Goal: Check status

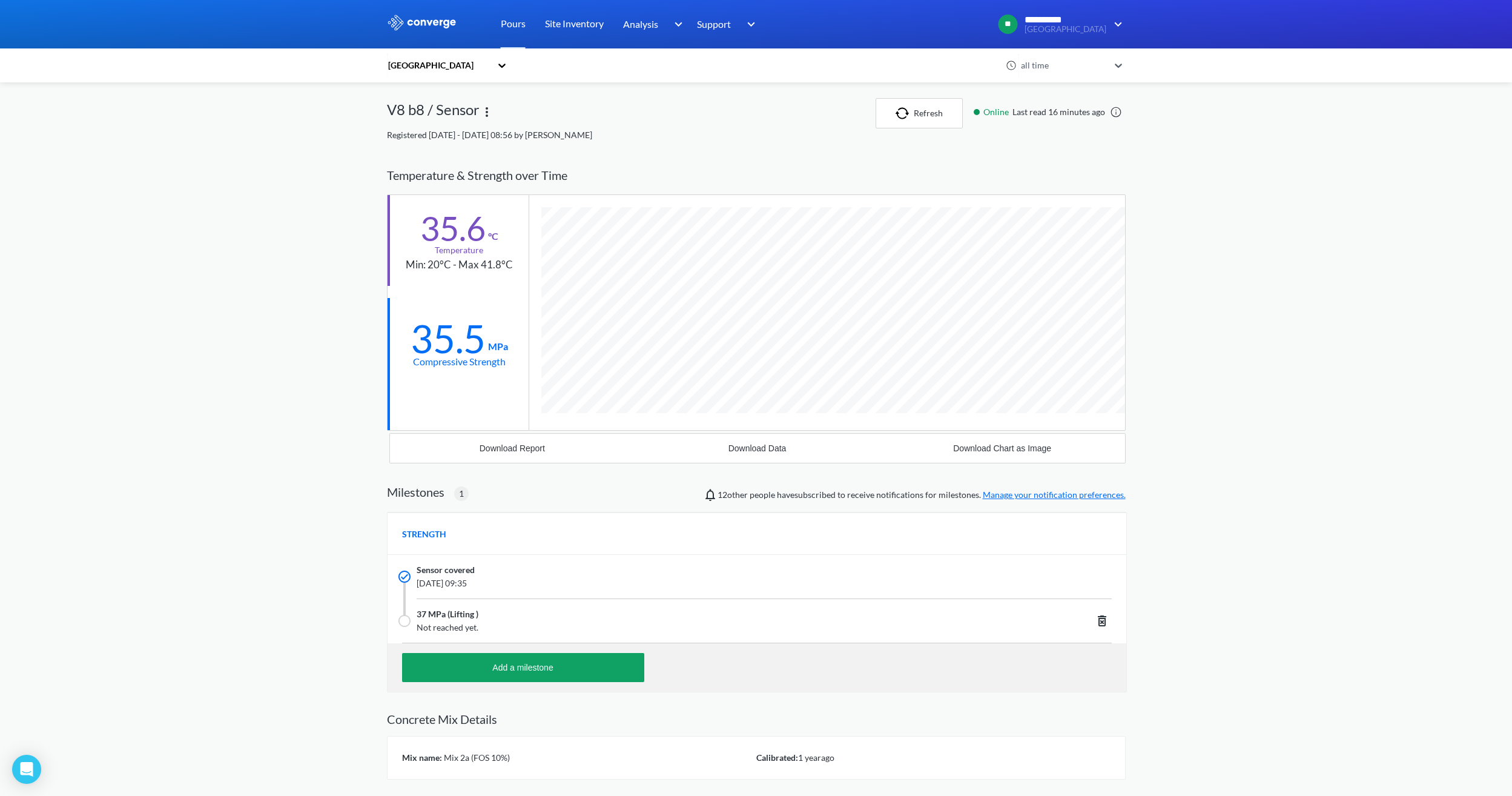
scroll to position [774, 739]
click at [934, 114] on button "Refresh" at bounding box center [919, 113] width 87 height 31
click at [912, 114] on img "button" at bounding box center [905, 114] width 18 height 12
click at [897, 127] on button "Refresh" at bounding box center [924, 113] width 87 height 31
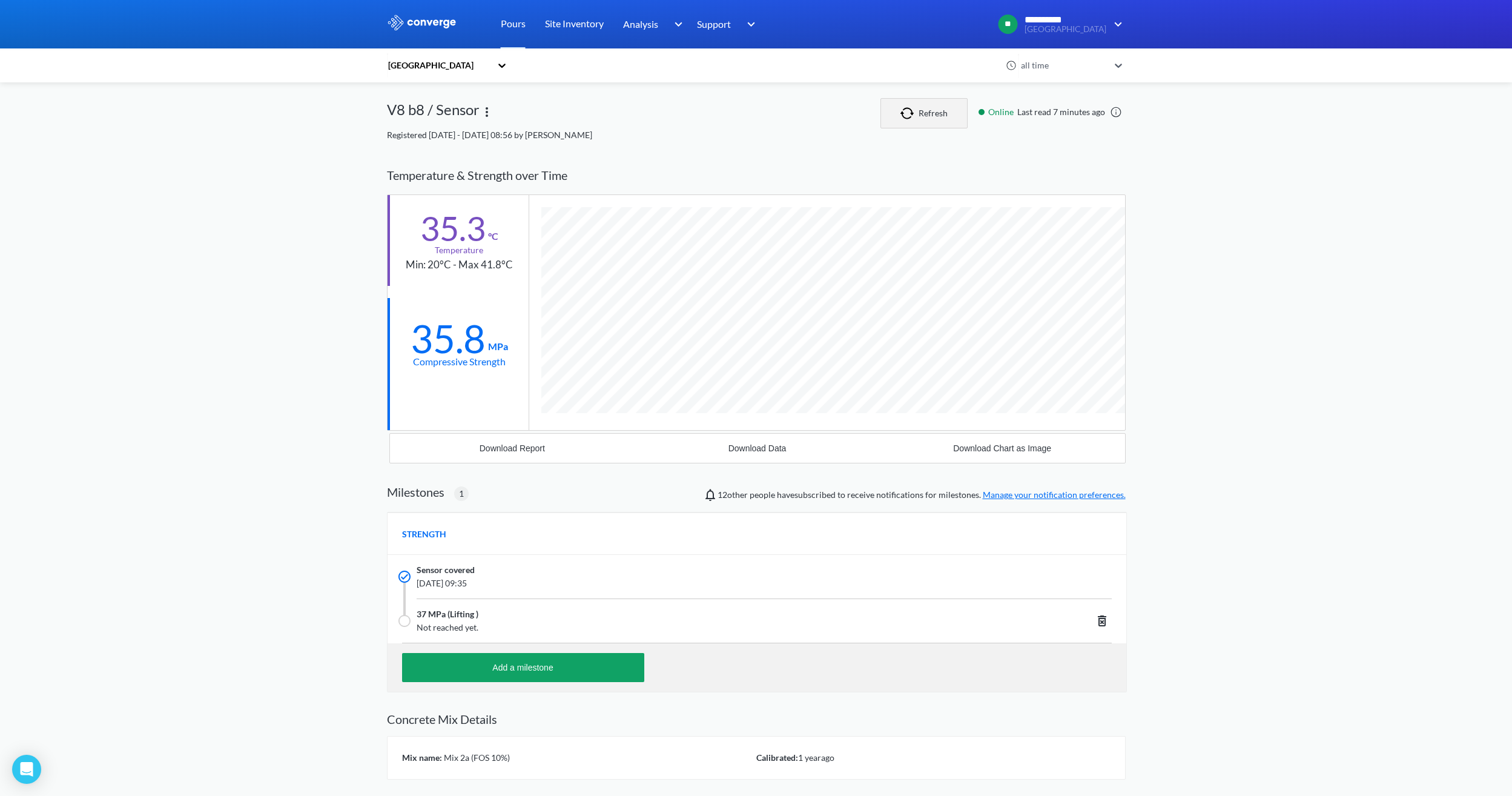
click at [924, 116] on button "Refresh" at bounding box center [924, 113] width 87 height 31
click at [945, 129] on div "Registered [DATE] - [DATE] 08:56 by [PERSON_NAME]" at bounding box center [756, 135] width 739 height 13
click at [906, 111] on img "button" at bounding box center [909, 114] width 18 height 12
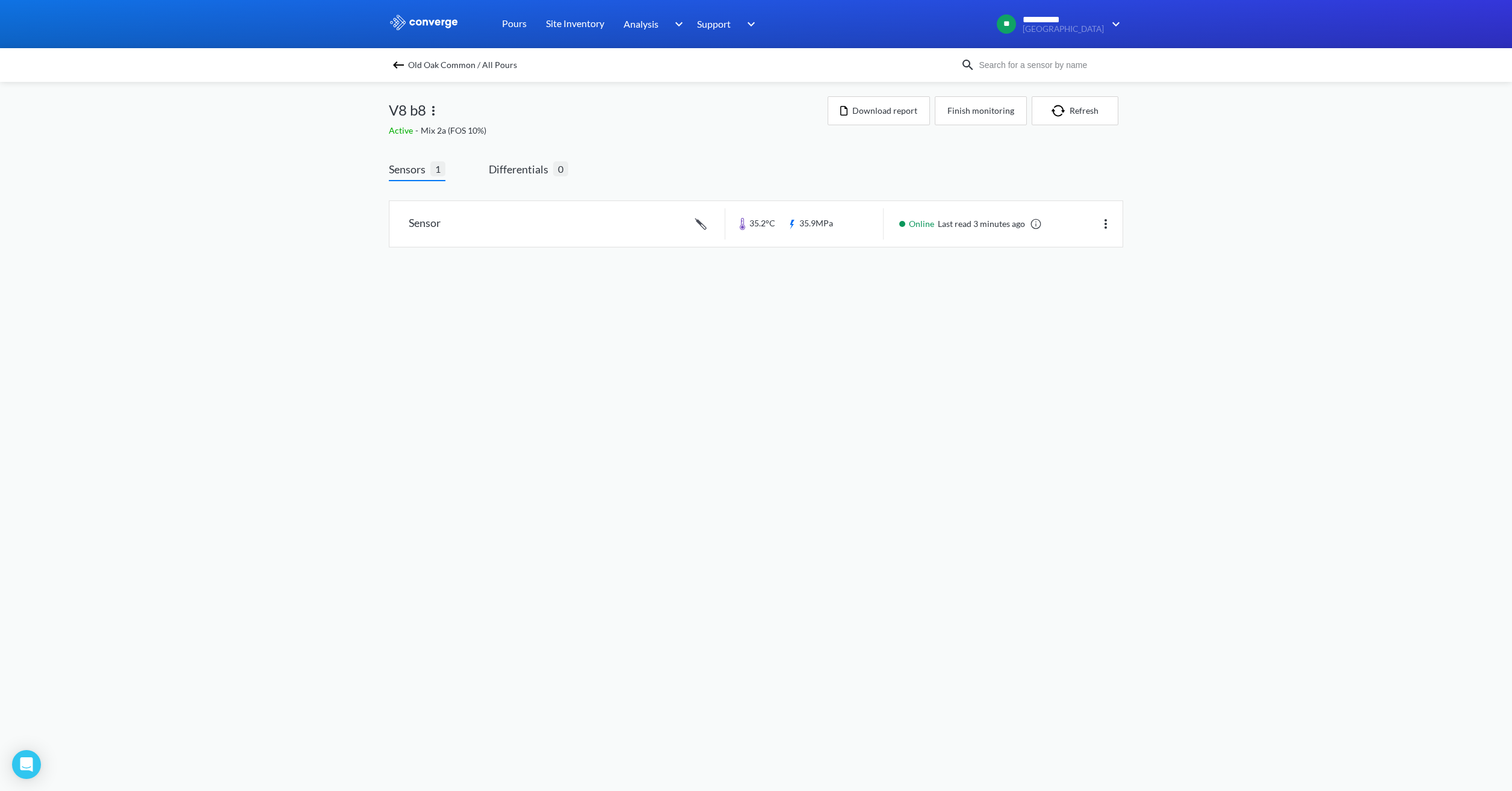
click at [402, 68] on img at bounding box center [398, 65] width 14 height 14
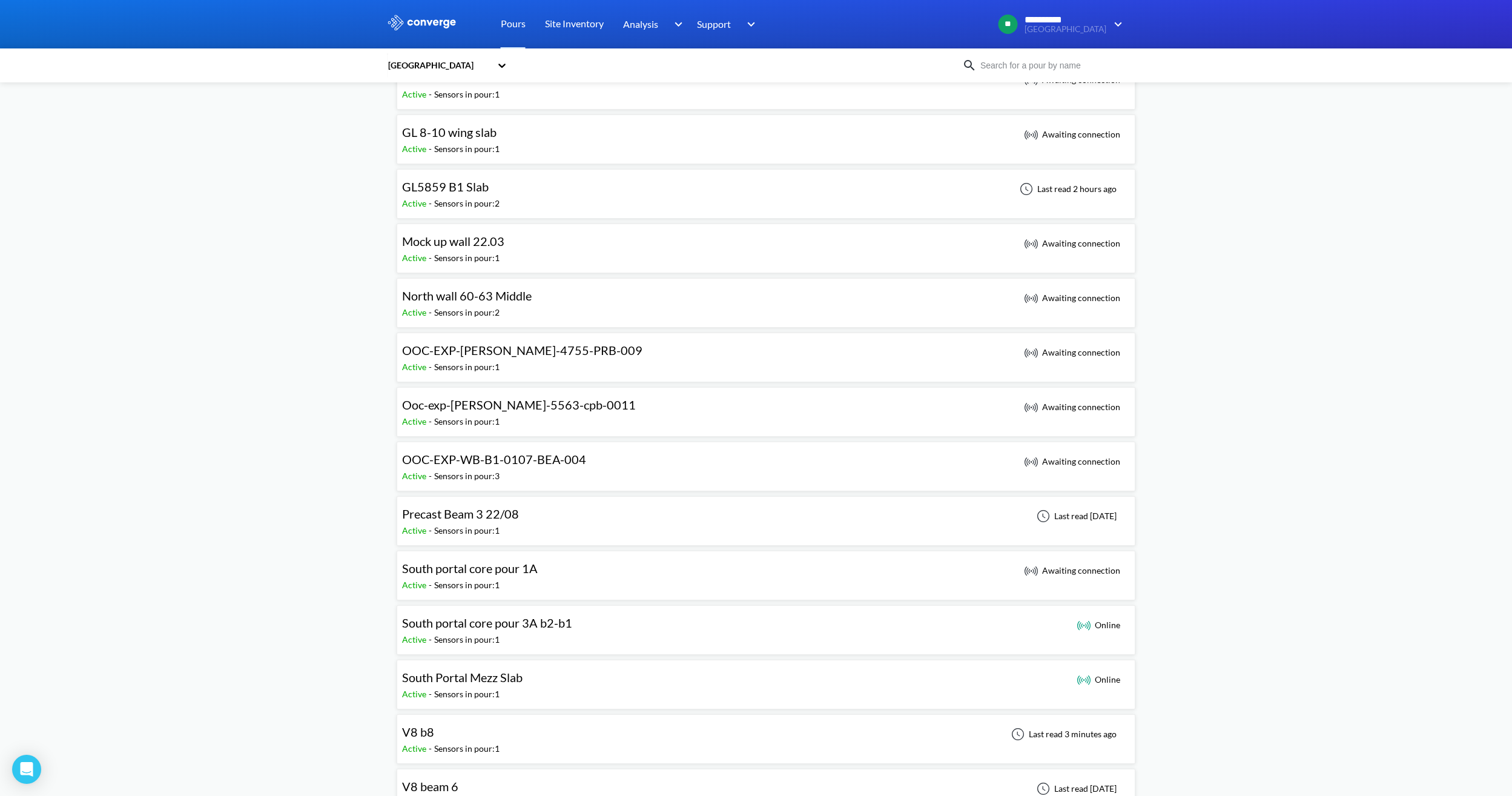
scroll to position [666, 0]
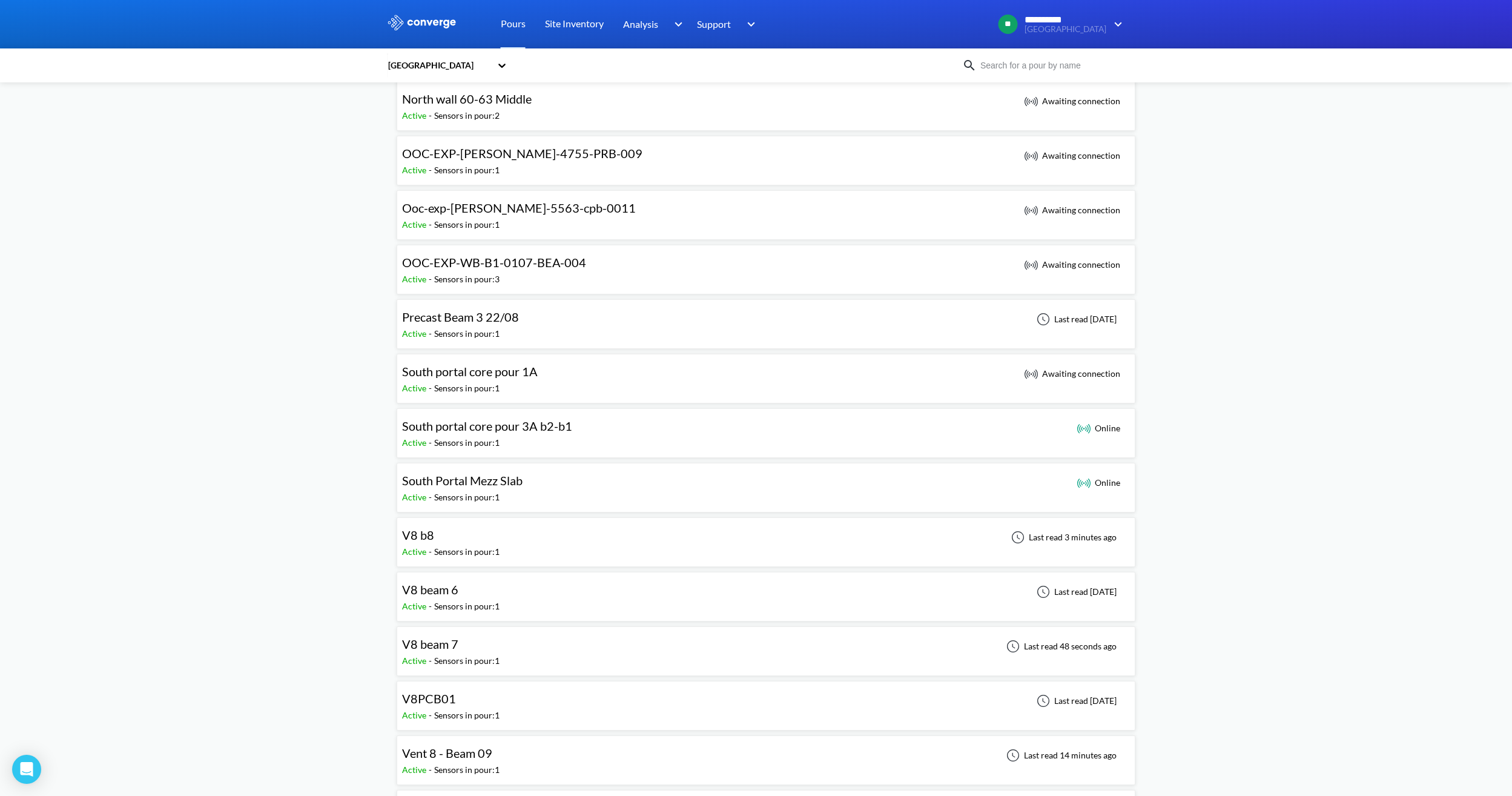
click at [467, 654] on div "Sensors in pour: 1" at bounding box center [467, 661] width 66 height 13
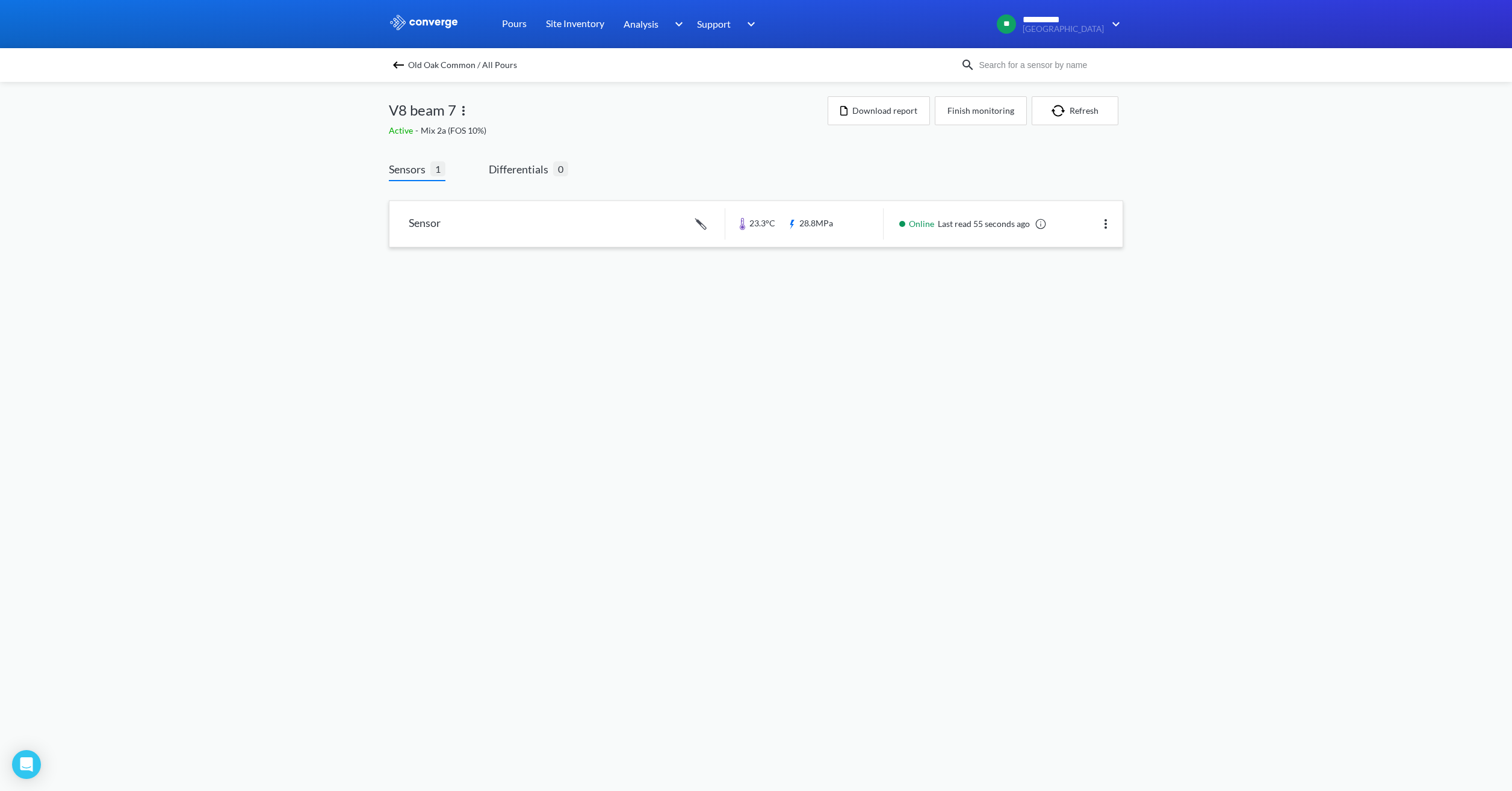
click at [845, 225] on link at bounding box center [756, 224] width 733 height 46
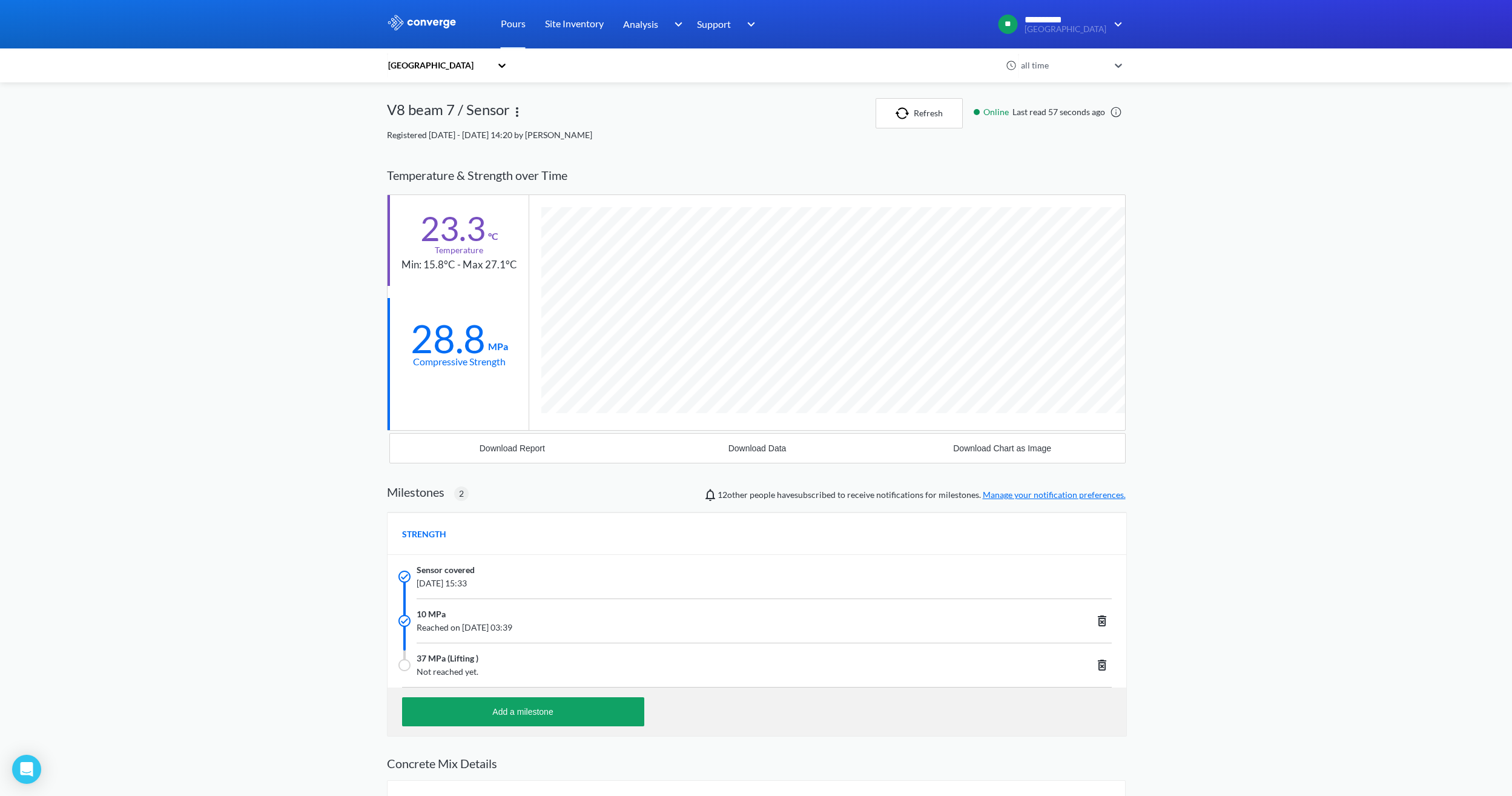
scroll to position [819, 739]
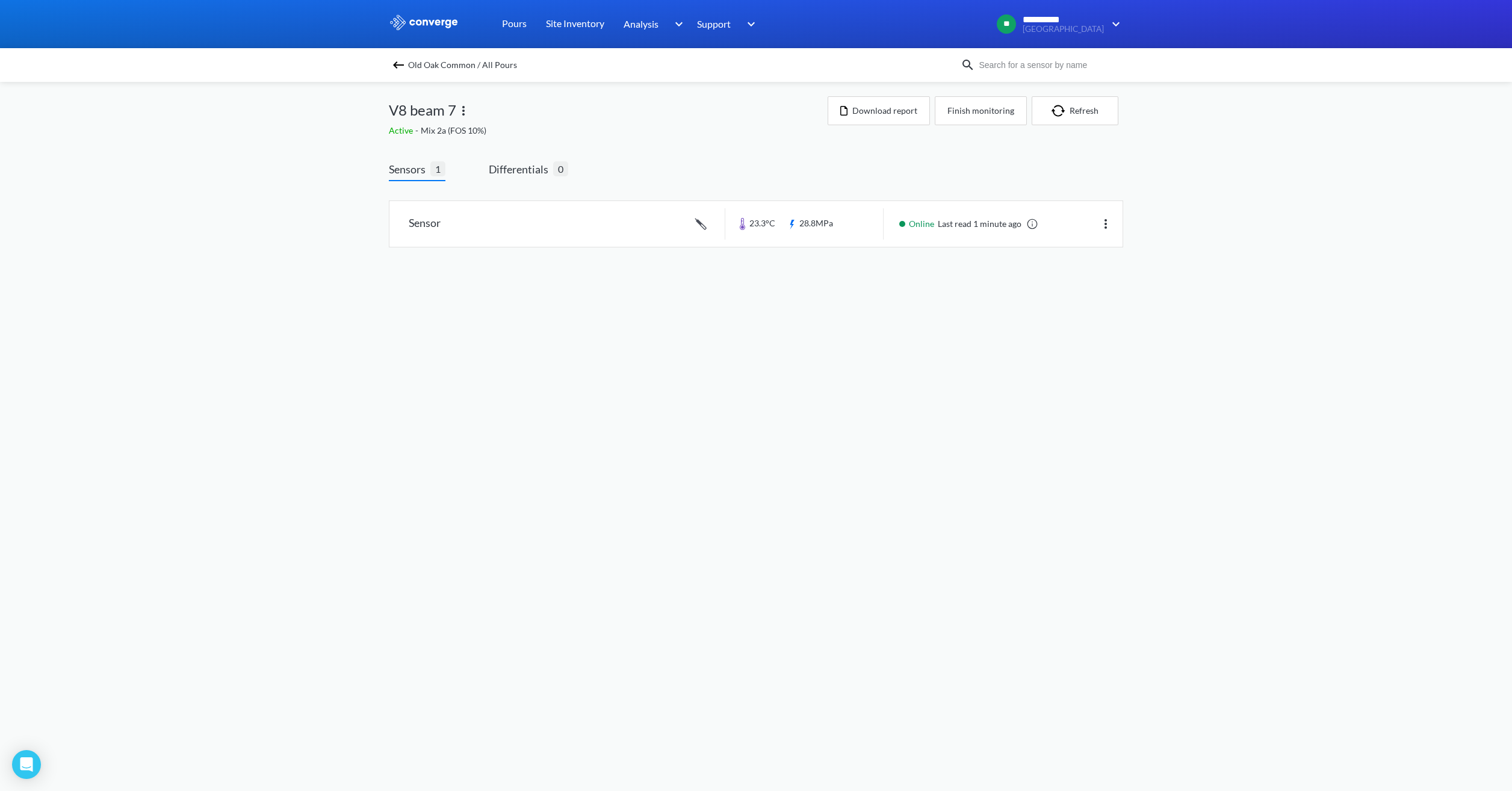
click at [402, 59] on img at bounding box center [398, 65] width 14 height 14
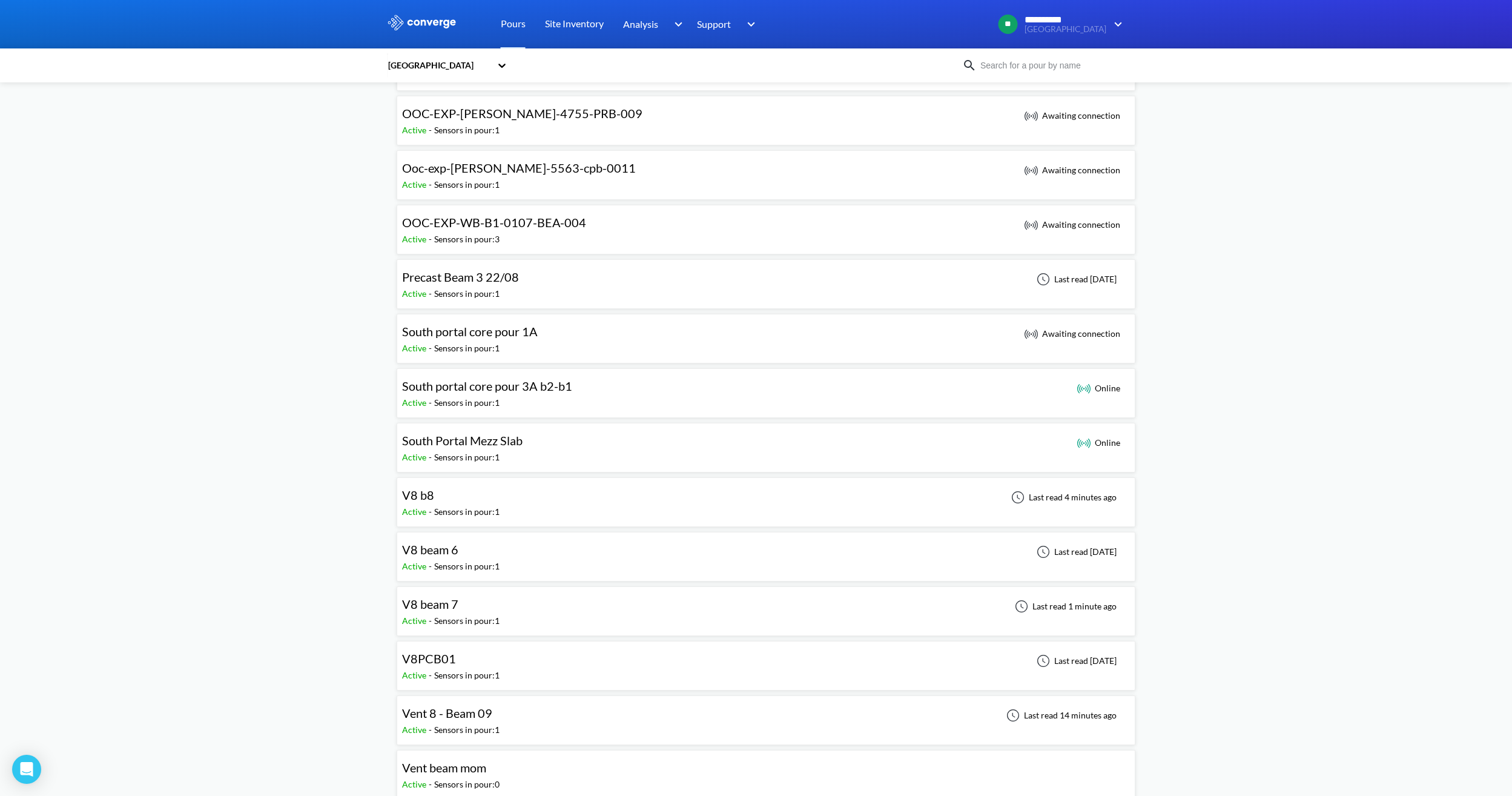
scroll to position [727, 0]
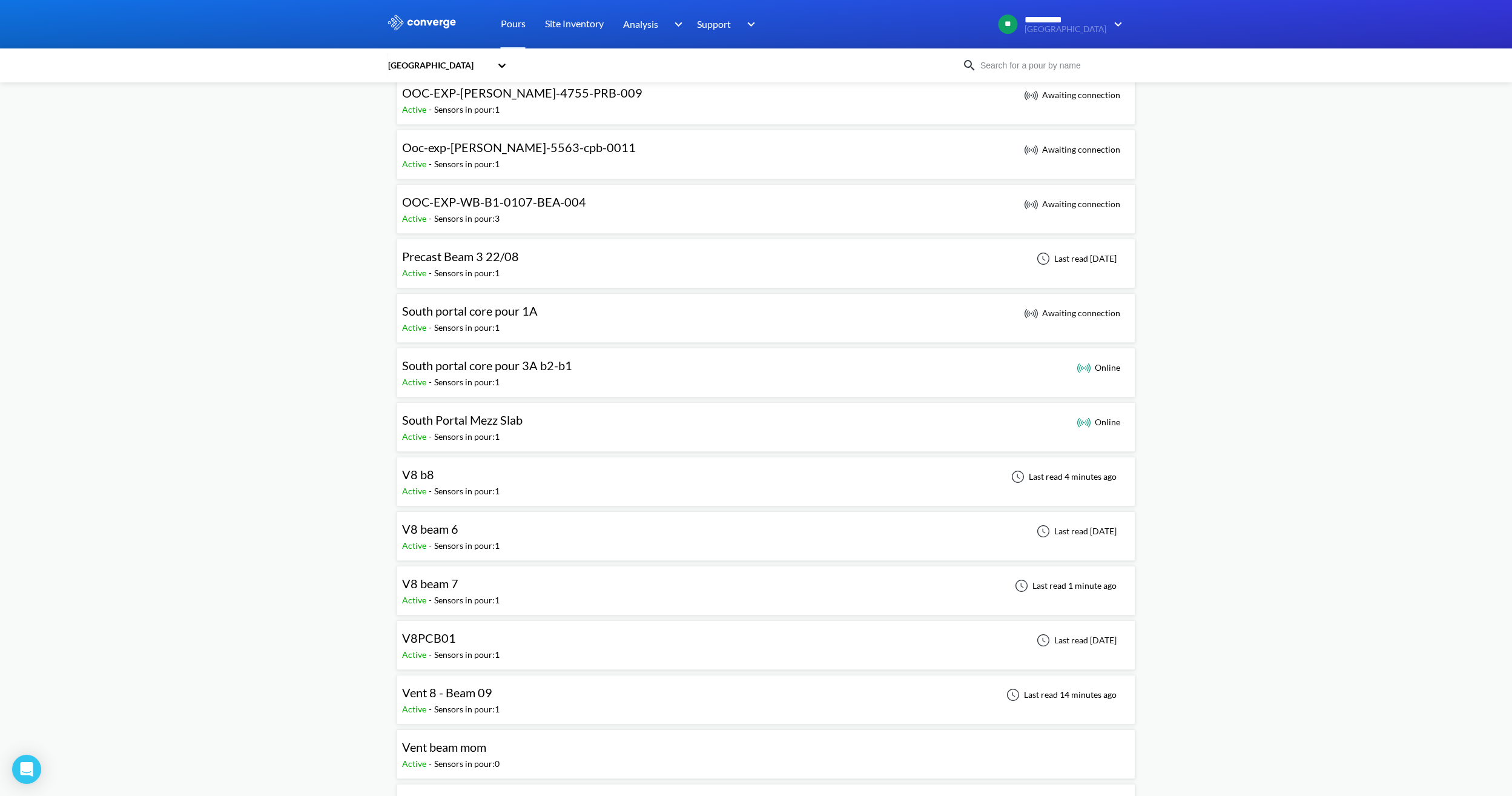
click at [505, 709] on div "Vent 8 - Beam 09 Active - Sensors in pour: 1 Last read 14 minutes ago" at bounding box center [766, 700] width 728 height 39
